Goal: Find specific page/section: Find specific page/section

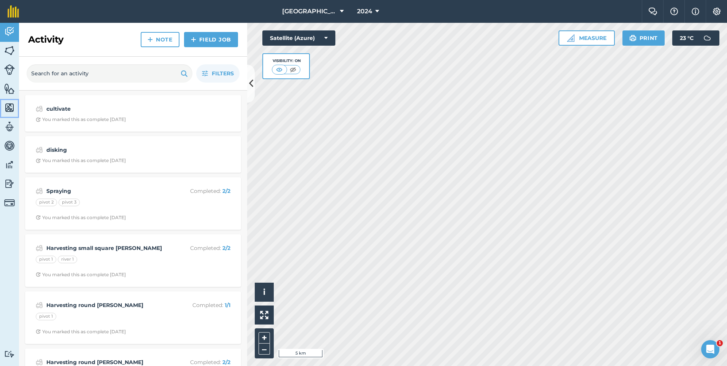
click at [15, 106] on link "Maps" at bounding box center [9, 108] width 19 height 19
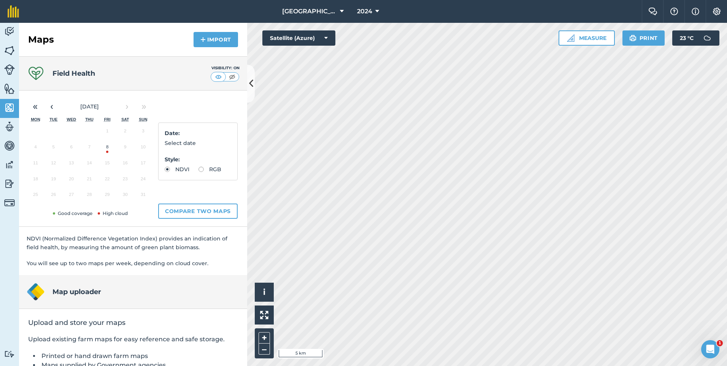
click at [108, 151] on button "8" at bounding box center [108, 149] width 18 height 16
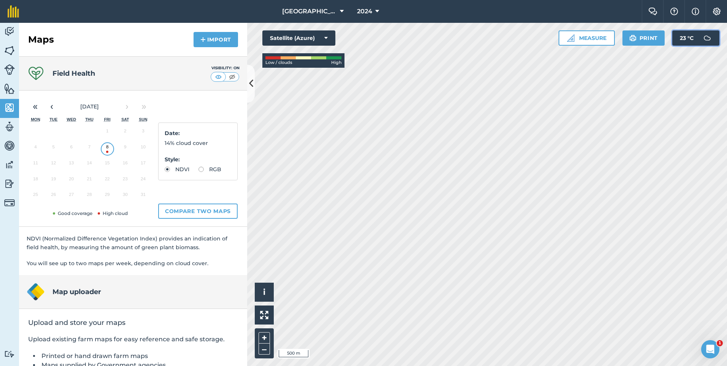
click at [698, 37] on button "23 ° C" at bounding box center [695, 37] width 47 height 15
